Goal: Find contact information: Find contact information

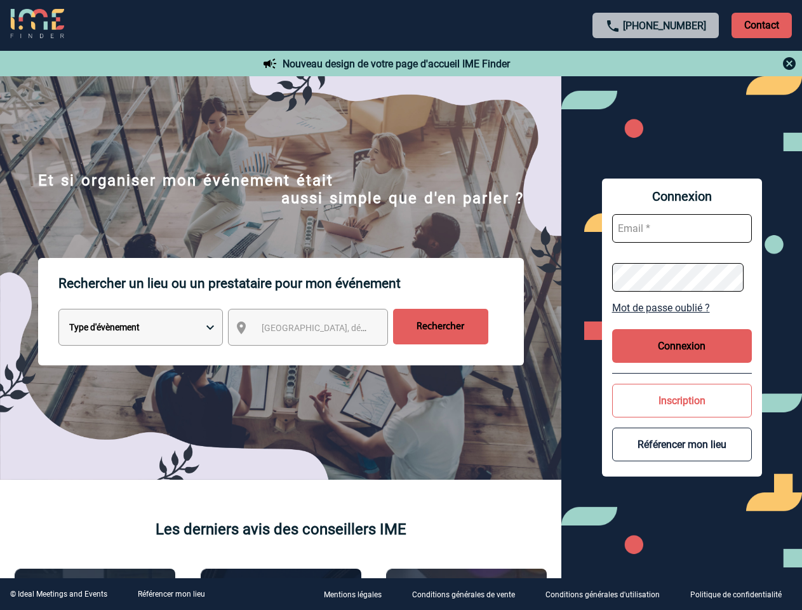
click at [401, 305] on p "Rechercher un lieu ou un prestataire pour mon événement" at bounding box center [291, 283] width 466 height 51
click at [762, 25] on p "Contact" at bounding box center [762, 25] width 60 height 25
click at [510, 64] on div at bounding box center [255, 194] width 510 height 388
click at [320, 330] on body "[PHONE_NUMBER] Contact Contact Nouveau design de votre page d'accueil IME Finde…" at bounding box center [401, 305] width 802 height 610
click at [682, 307] on link "Mot de passe oublié ?" at bounding box center [682, 308] width 140 height 12
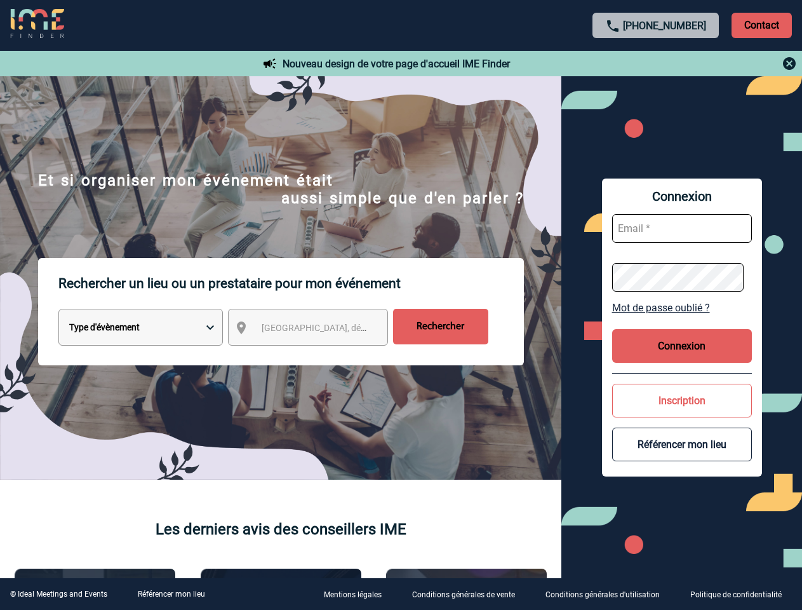
click at [682, 346] on button "Connexion" at bounding box center [682, 346] width 140 height 34
click at [682, 400] on div at bounding box center [401, 305] width 802 height 610
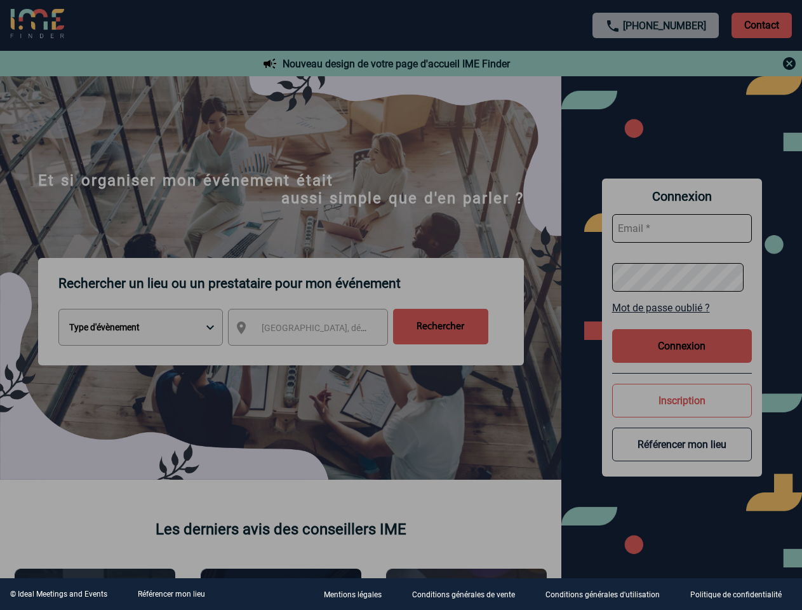
click at [682, 444] on div at bounding box center [401, 305] width 802 height 610
click at [171, 594] on link "Référencer mon lieu" at bounding box center [171, 593] width 67 height 9
